Goal: Task Accomplishment & Management: Use online tool/utility

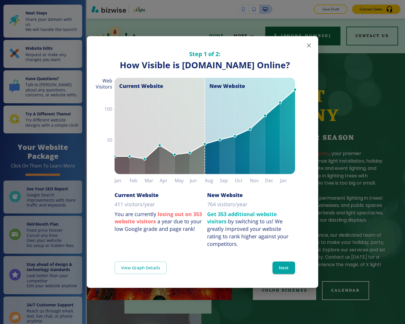
click at [64, 144] on div "Step 1 of 2: How Visible are You Online? How Visible is xlightcompany.com Onlin…" at bounding box center [202, 162] width 405 height 324
click at [35, 144] on div "Next Steps Share your domain with us. We will handle the launch! Website Edits …" at bounding box center [43, 192] width 86 height 384
click at [54, 128] on p "Try different website designs with a simple click!" at bounding box center [51, 122] width 53 height 10
